Goal: Find contact information: Find contact information

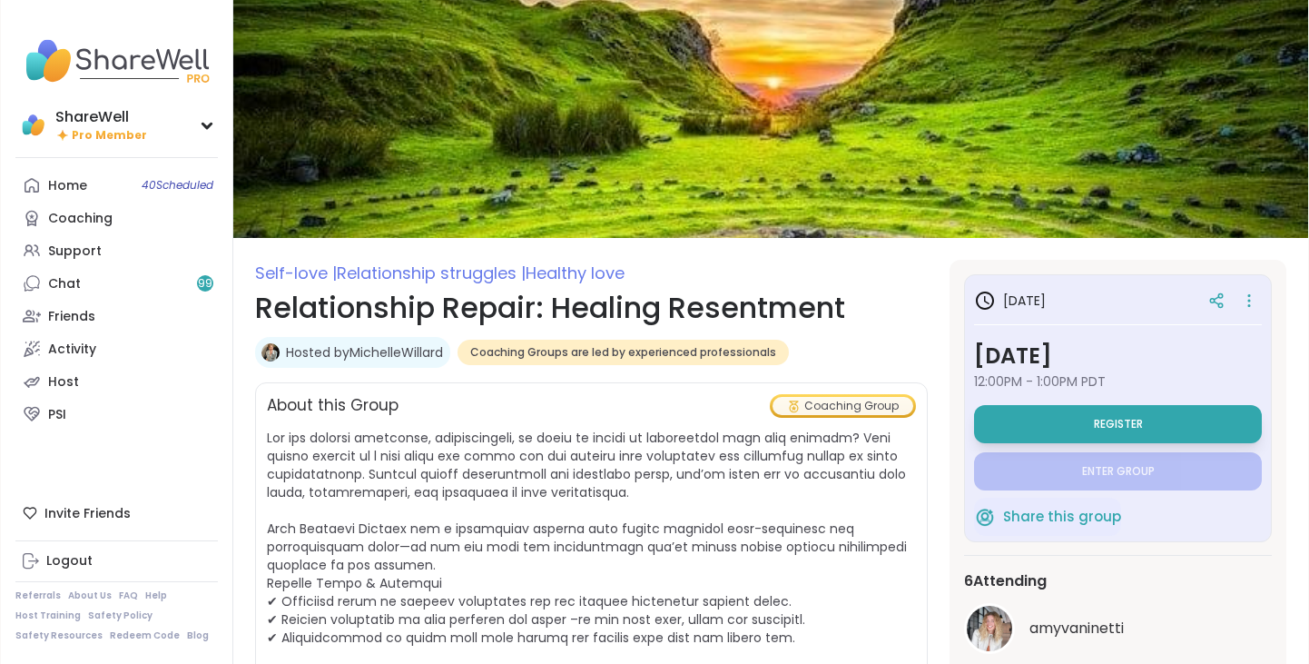
click at [367, 349] on link "Hosted by [PERSON_NAME]" at bounding box center [364, 352] width 157 height 18
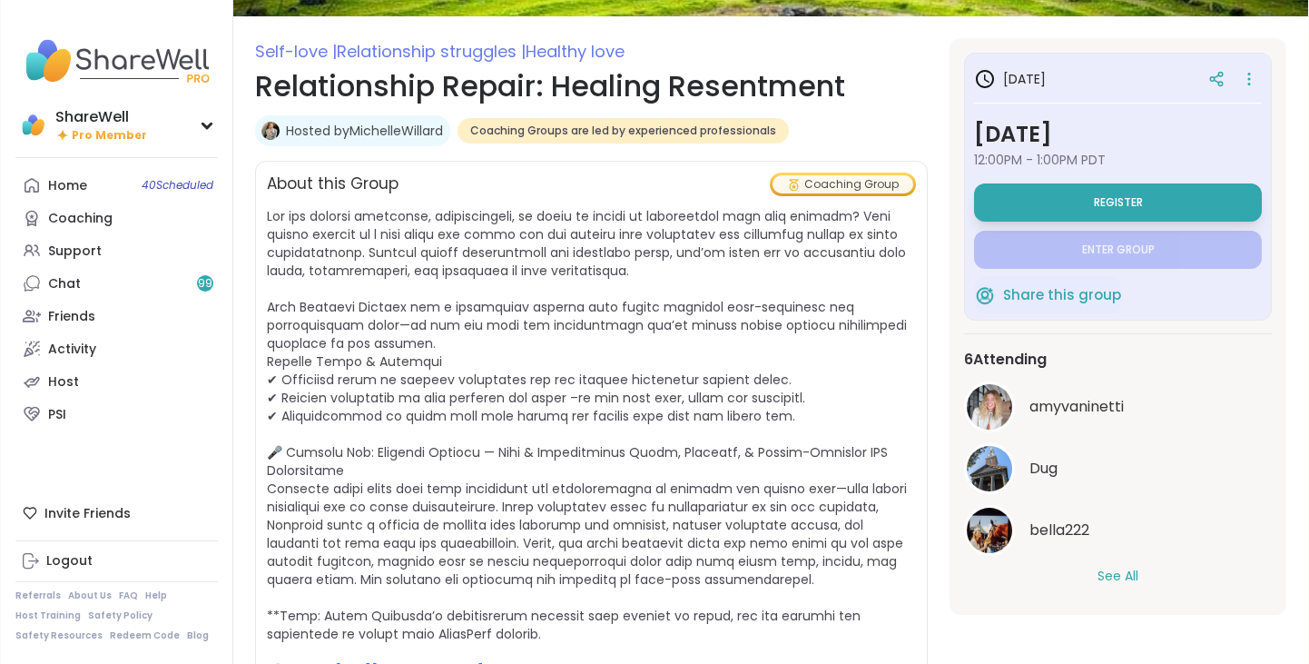
scroll to position [231, 0]
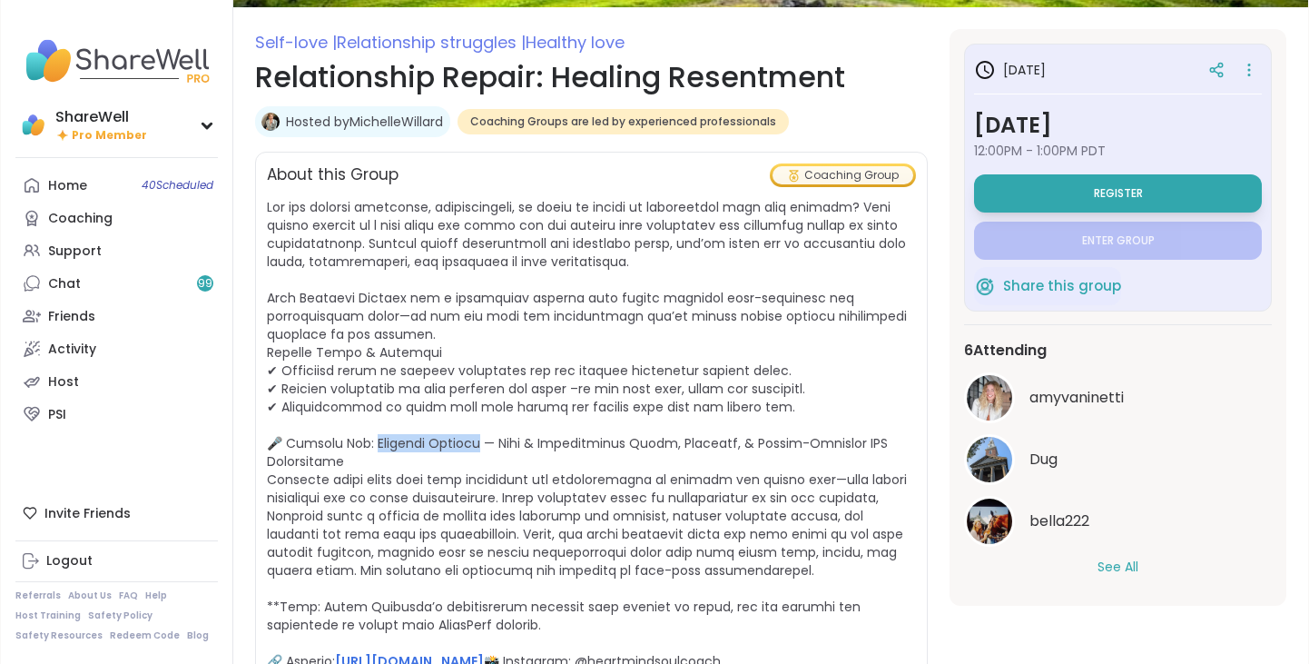
drag, startPoint x: 367, startPoint y: 443, endPoint x: 467, endPoint y: 446, distance: 99.9
click at [467, 446] on span "[URL][DOMAIN_NAME] 📸 Instagram: @heartmindsoulcoach" at bounding box center [587, 434] width 640 height 472
copy span "[PERSON_NAME]"
drag, startPoint x: 485, startPoint y: 441, endPoint x: 645, endPoint y: 443, distance: 159.8
click at [645, 443] on span "[URL][DOMAIN_NAME] 📸 Instagram: @heartmindsoulcoach" at bounding box center [587, 434] width 640 height 472
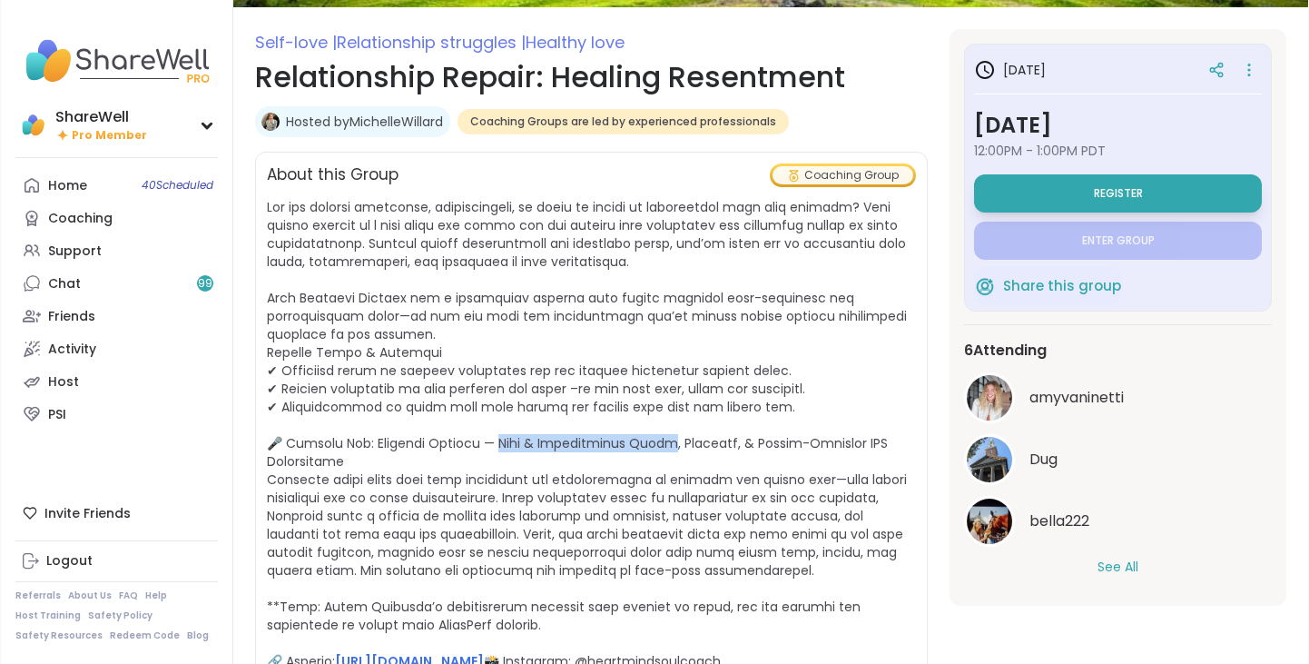
click at [540, 437] on span "[URL][DOMAIN_NAME] 📸 Instagram: @heartmindsoulcoach" at bounding box center [587, 434] width 640 height 472
drag, startPoint x: 486, startPoint y: 441, endPoint x: 509, endPoint y: 469, distance: 36.0
click at [509, 469] on span "[URL][DOMAIN_NAME] 📸 Instagram: @heartmindsoulcoach" at bounding box center [591, 434] width 649 height 472
copy span "ife & Relationship Coach, Educator, & Trauma-Informed SEL Facilitator"
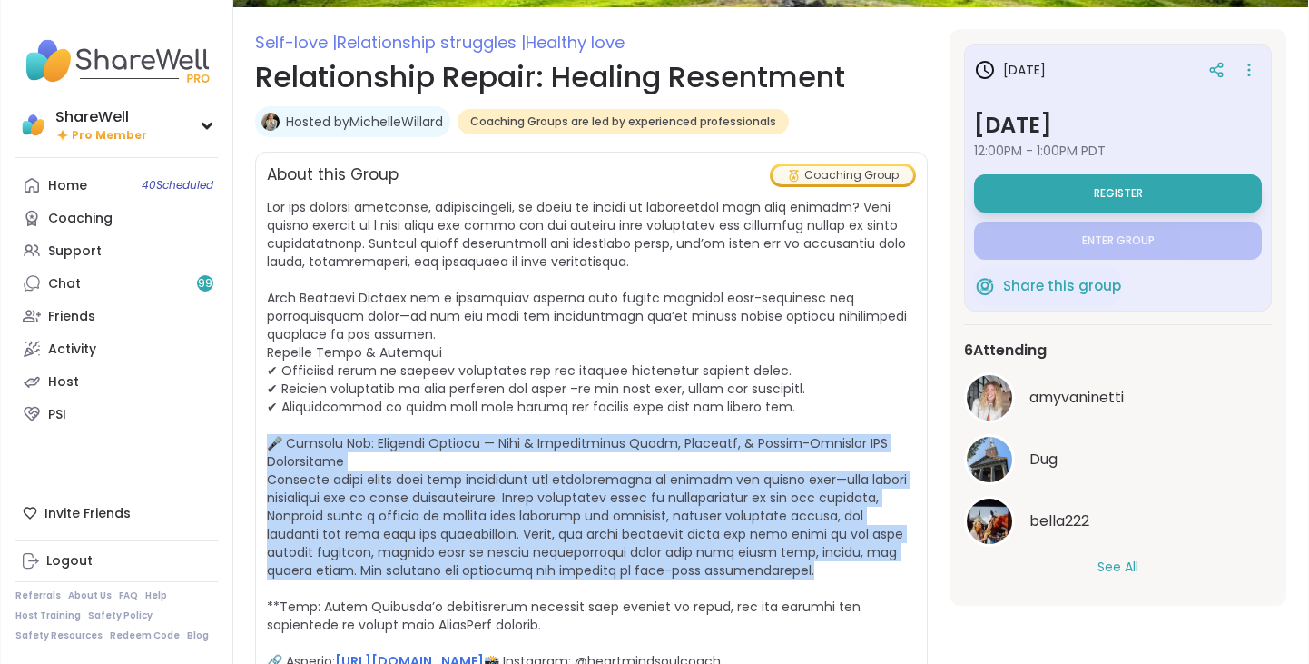
drag, startPoint x: 275, startPoint y: 446, endPoint x: 798, endPoint y: 575, distance: 538.7
click at [798, 575] on span "[URL][DOMAIN_NAME] 📸 Instagram: @heartmindsoulcoach" at bounding box center [591, 434] width 649 height 472
copy span "🎤 Speaker Bio: [PERSON_NAME] — Life & Relationship Coach, Educator, & Trauma-In…"
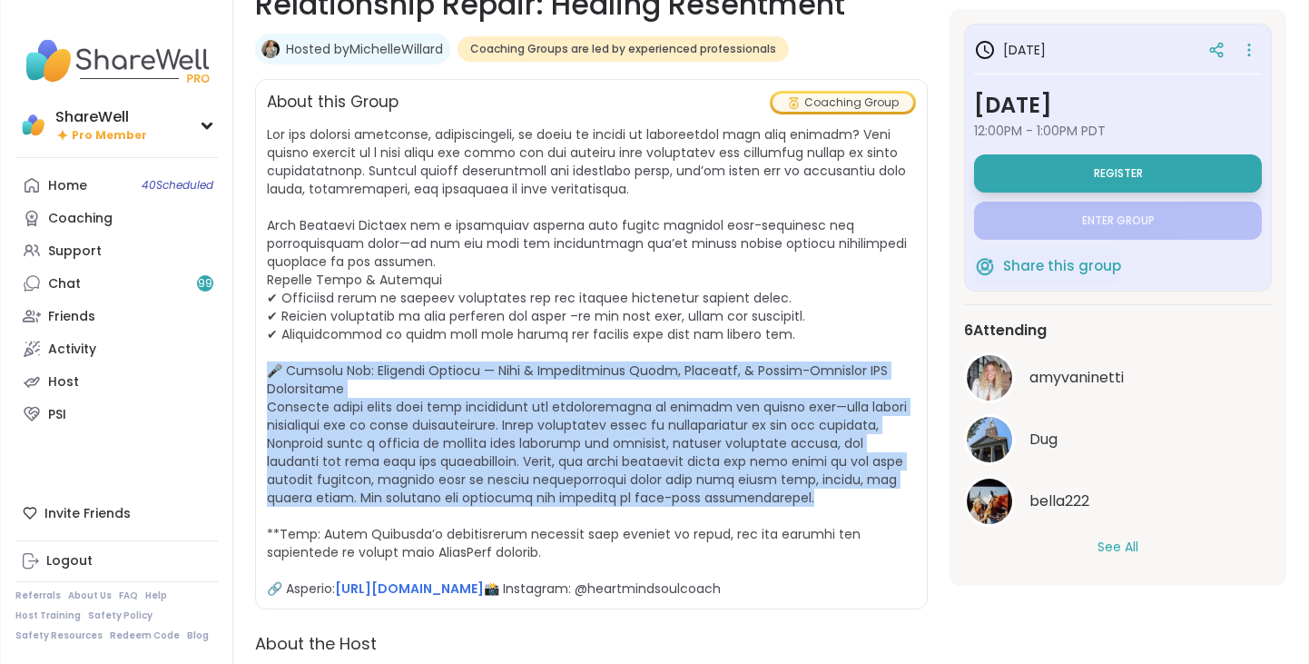
scroll to position [305, 0]
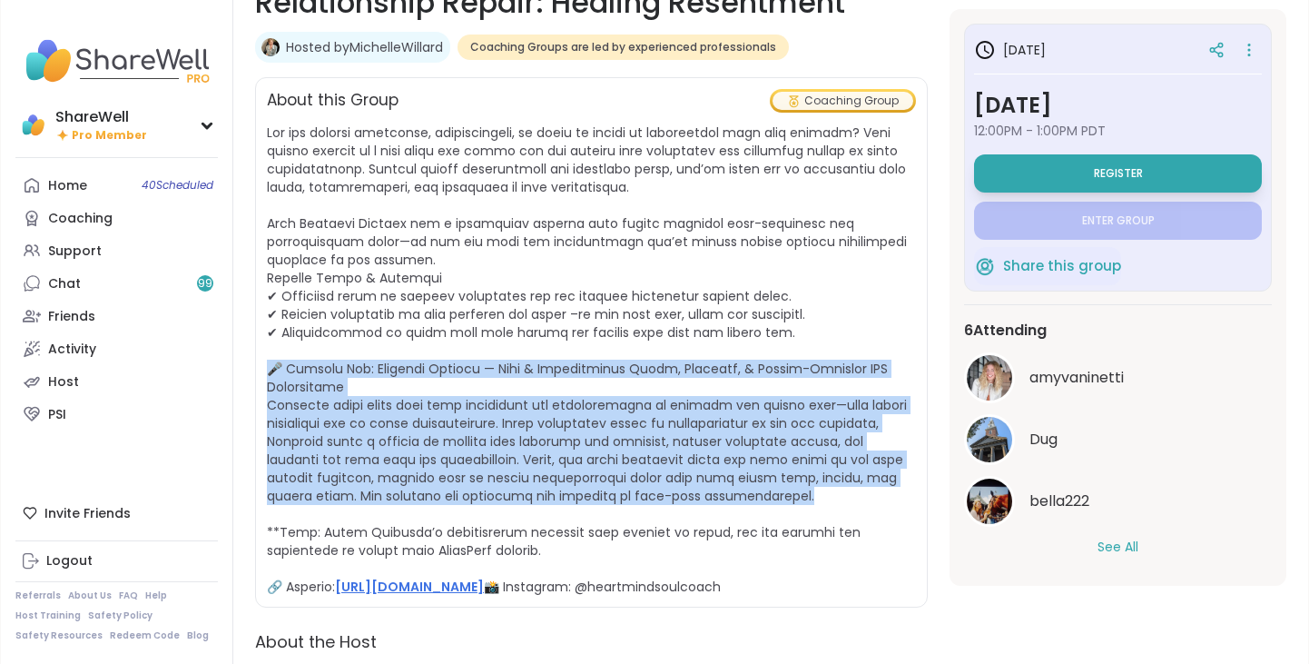
click at [424, 589] on link "[URL][DOMAIN_NAME]" at bounding box center [409, 587] width 149 height 18
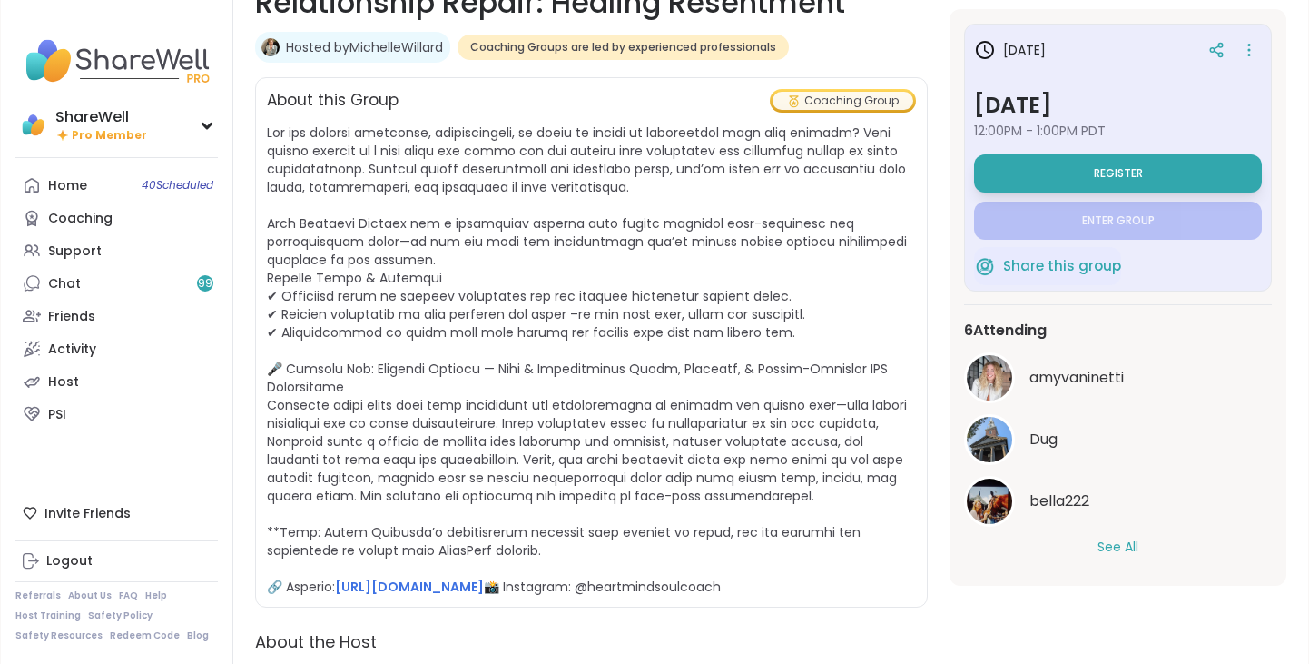
click at [487, 249] on span "[URL][DOMAIN_NAME] 📸 Instagram: @heartmindsoulcoach" at bounding box center [587, 359] width 640 height 472
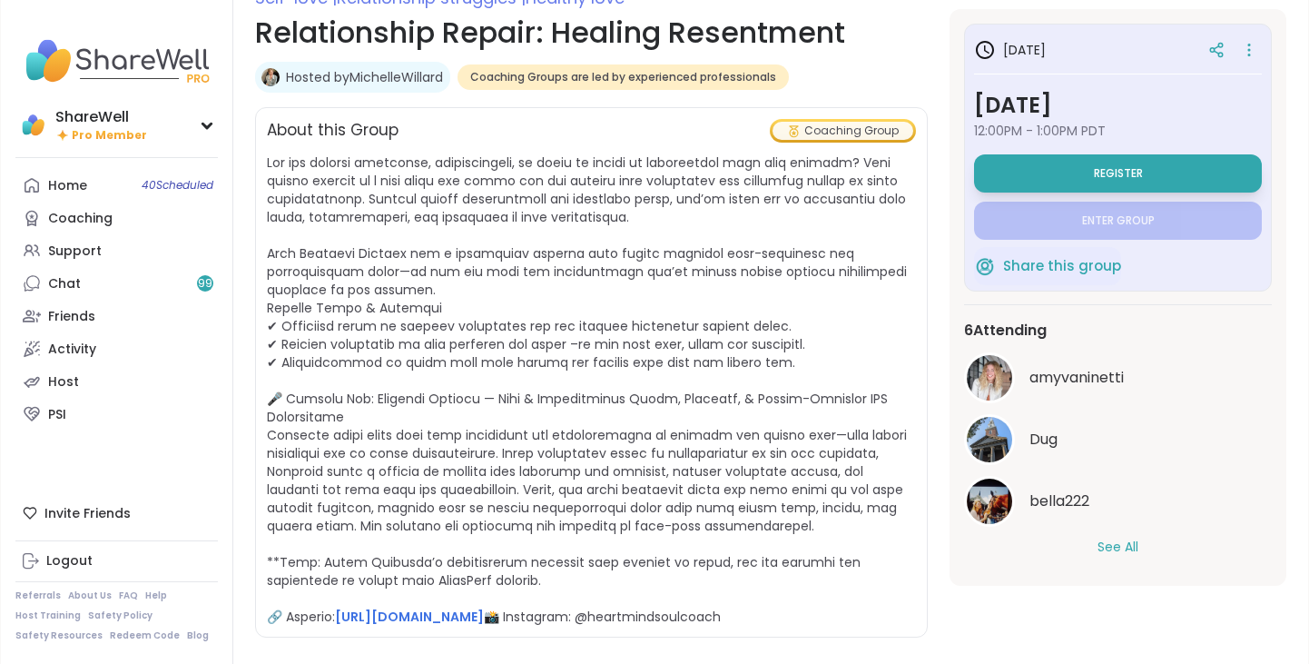
scroll to position [269, 0]
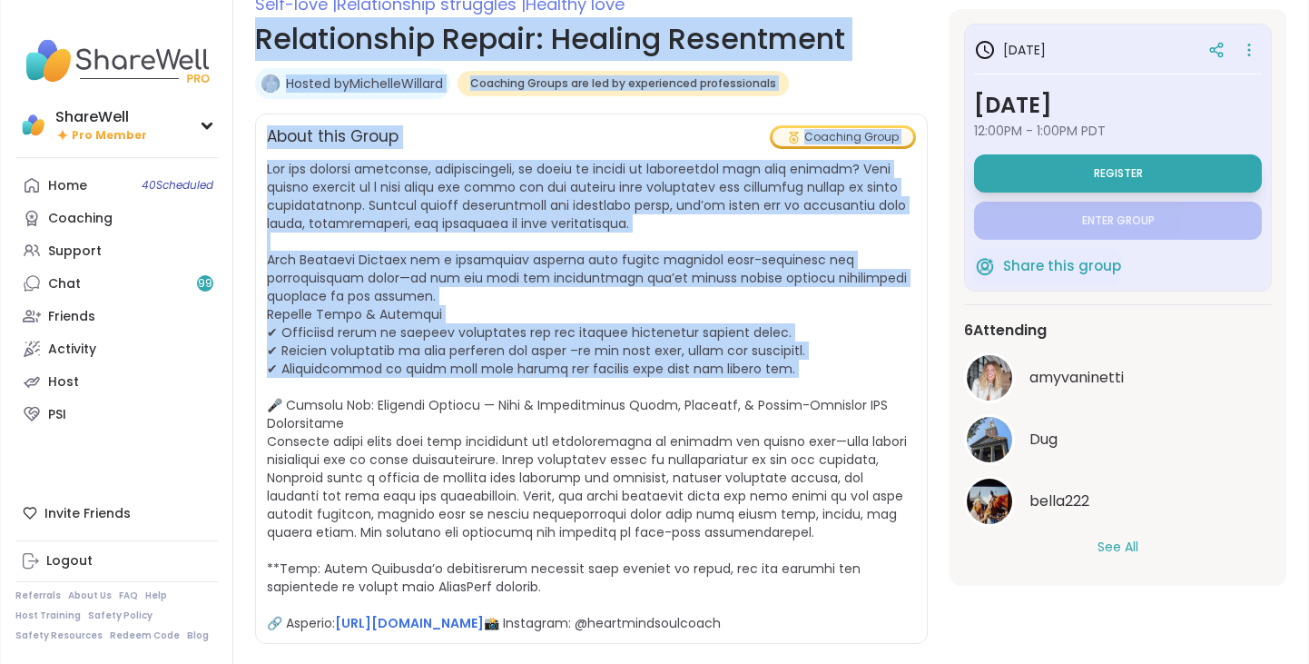
drag, startPoint x: 260, startPoint y: 39, endPoint x: 924, endPoint y: 380, distance: 746.8
click at [924, 380] on div "Self-love | Relationship struggles | Healthy love Relationship Repair: Healing …" at bounding box center [591, 437] width 673 height 893
copy div "Loremipsumdo Sitame: Consect Adipiscing Elitse do EiusmodtEmporin Utlabore Etdo…"
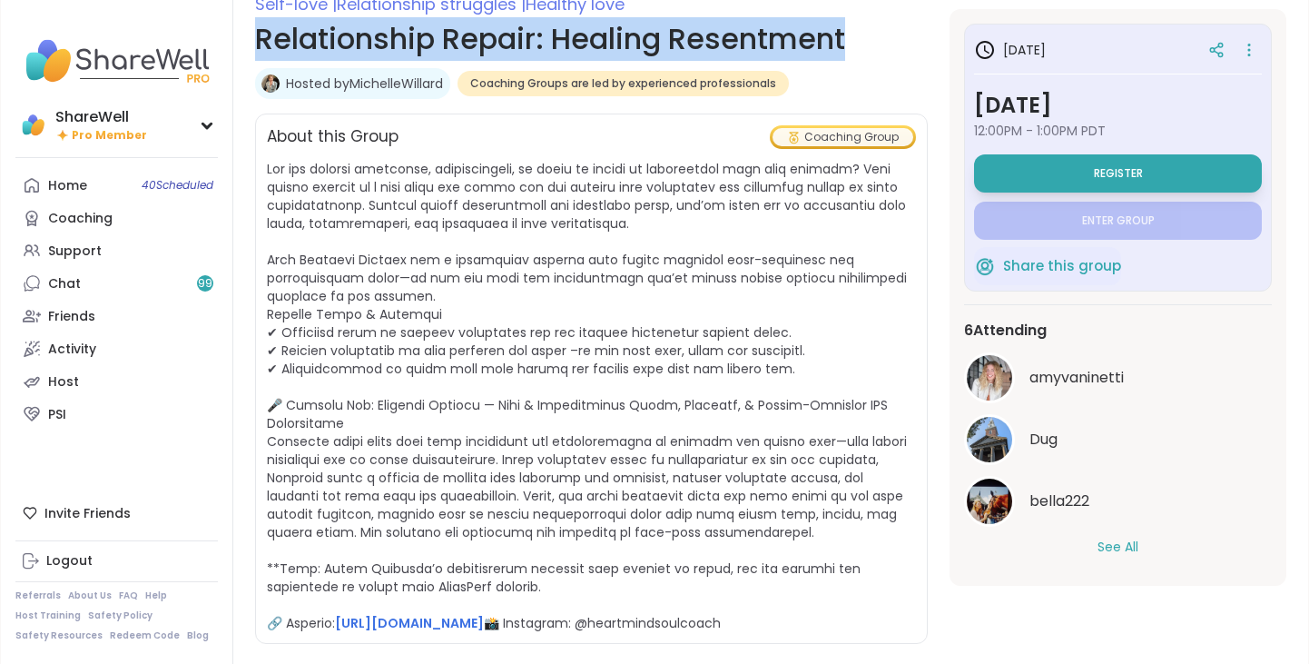
drag, startPoint x: 257, startPoint y: 35, endPoint x: 864, endPoint y: 50, distance: 606.8
click at [864, 50] on h1 "Relationship Repair: Healing Resentment" at bounding box center [591, 39] width 673 height 44
copy h1 "Relationship Repair: Healing Resentment"
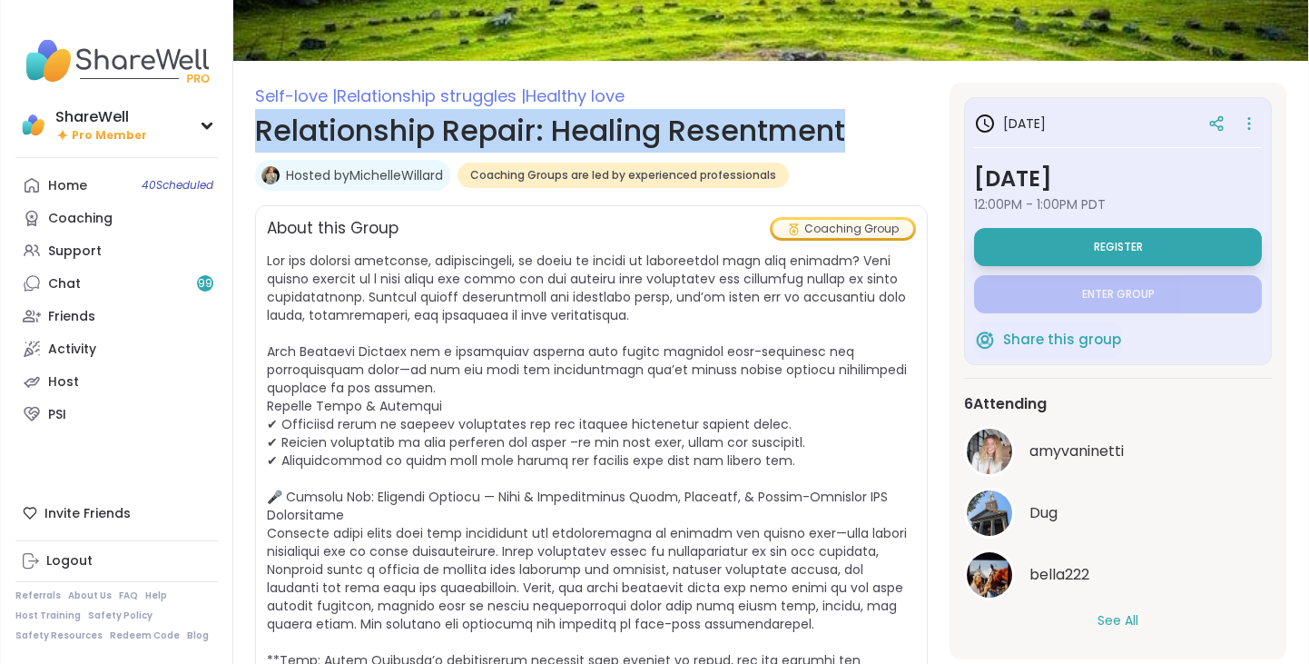
scroll to position [177, 0]
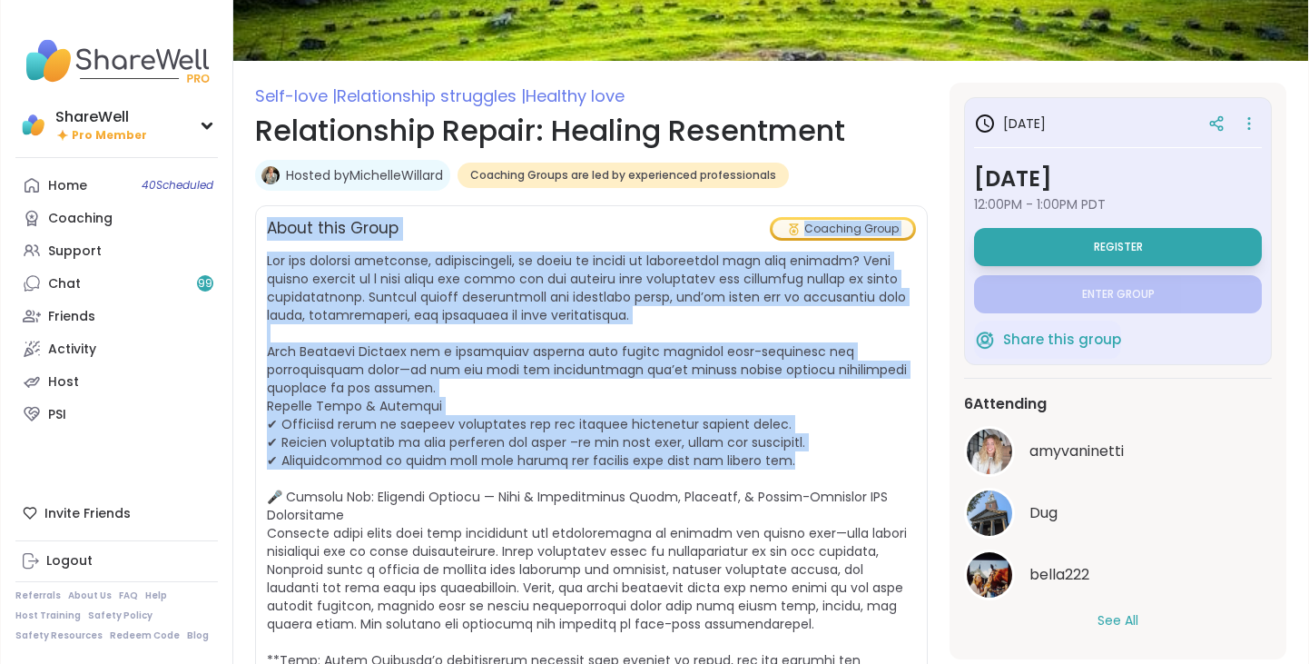
drag, startPoint x: 271, startPoint y: 227, endPoint x: 834, endPoint y: 461, distance: 609.8
click at [834, 461] on div "About this Group Coaching Group [URL][DOMAIN_NAME] 📸 Instagram: @heartmindsoulc…" at bounding box center [591, 470] width 673 height 530
copy div "About this Group Coaching Group Are you feeling invisible, unappreciated, or st…"
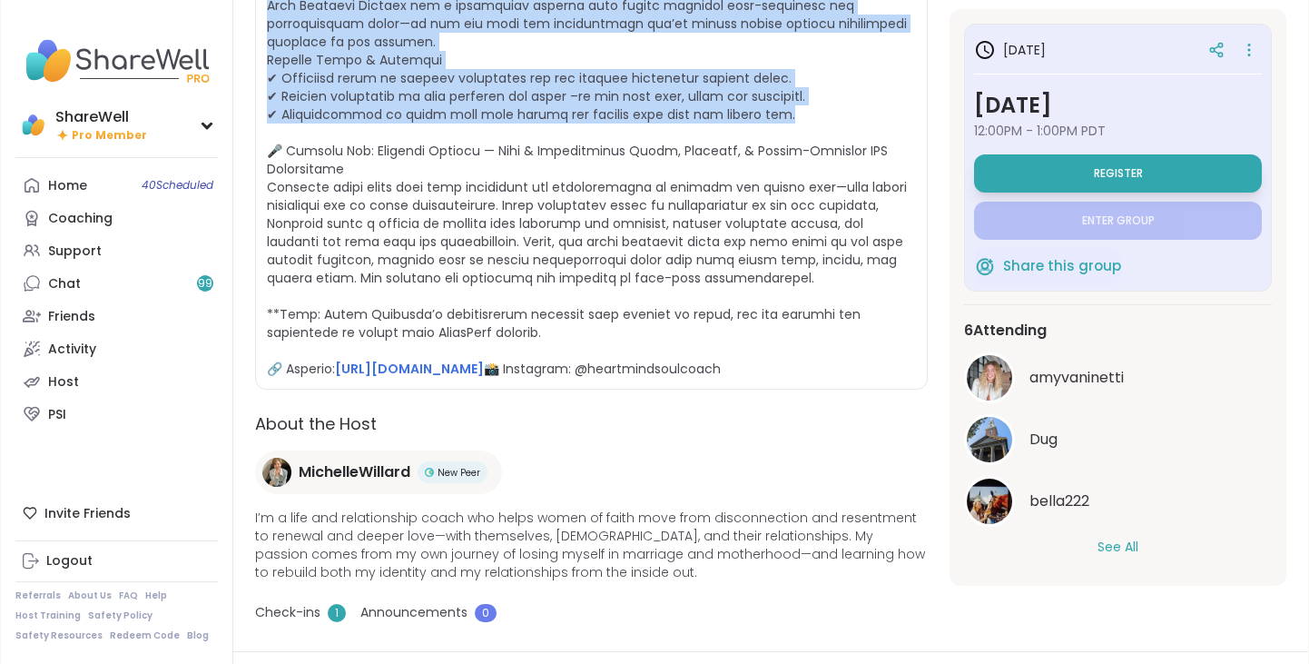
scroll to position [521, 0]
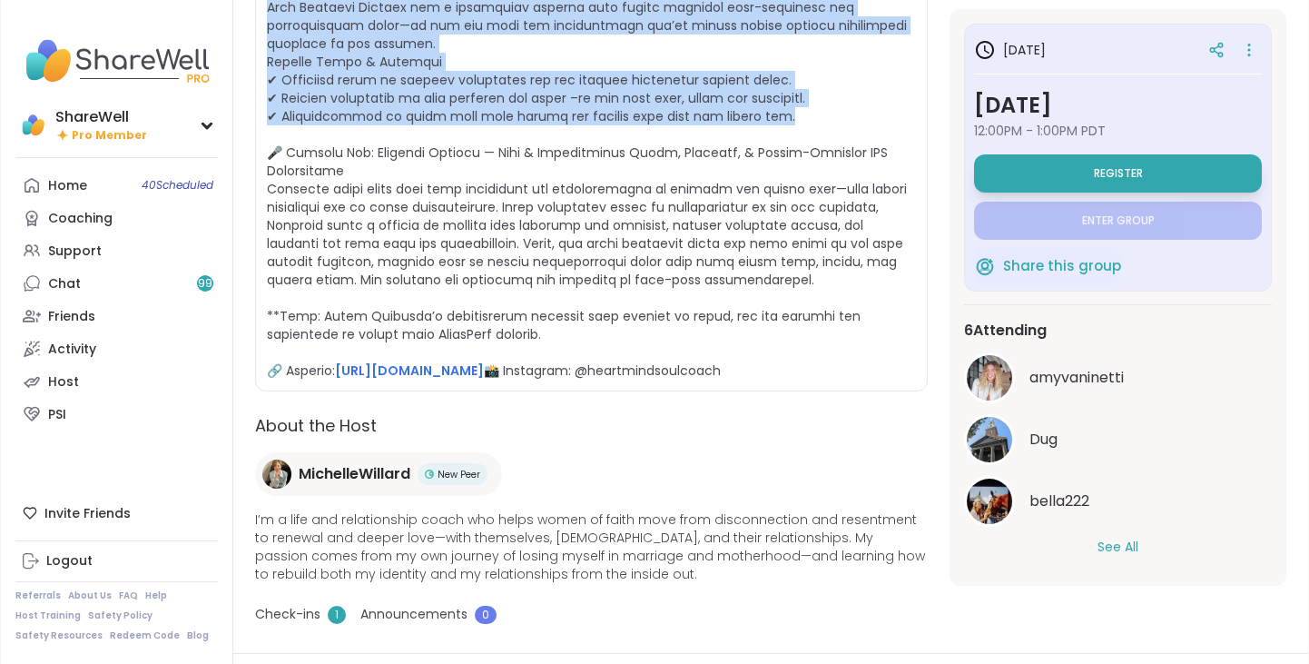
drag, startPoint x: 360, startPoint y: 390, endPoint x: 539, endPoint y: 399, distance: 180.0
click at [539, 391] on div "About this Group Coaching Group [URL][DOMAIN_NAME] 📸 Instagram: @heartmindsoulc…" at bounding box center [591, 126] width 673 height 530
copy span "heartmindsoulcoach"
